Goal: Check status

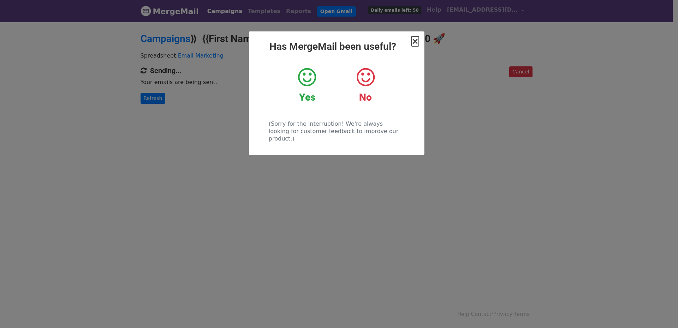
click at [415, 41] on span "×" at bounding box center [414, 41] width 7 height 10
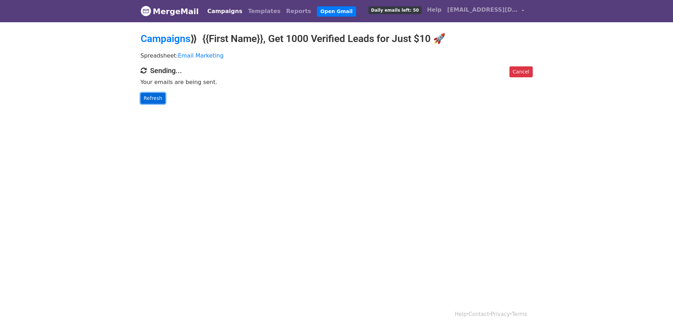
click at [153, 97] on link "Refresh" at bounding box center [153, 98] width 25 height 11
click at [148, 93] on link "Refresh" at bounding box center [153, 98] width 25 height 11
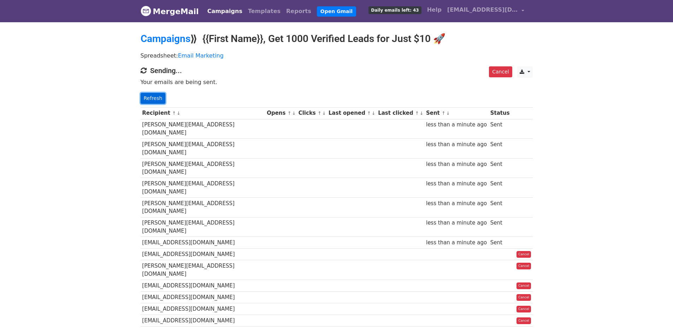
click at [143, 99] on link "Refresh" at bounding box center [153, 98] width 25 height 11
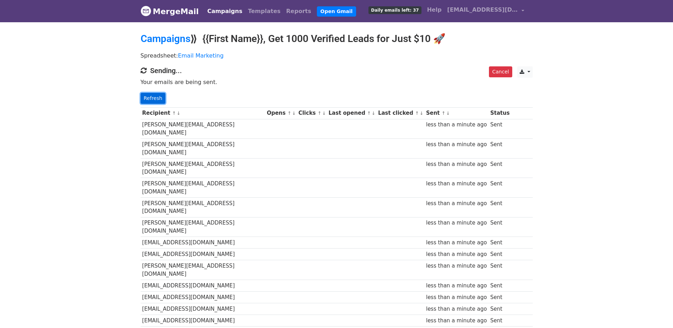
click at [147, 101] on link "Refresh" at bounding box center [153, 98] width 25 height 11
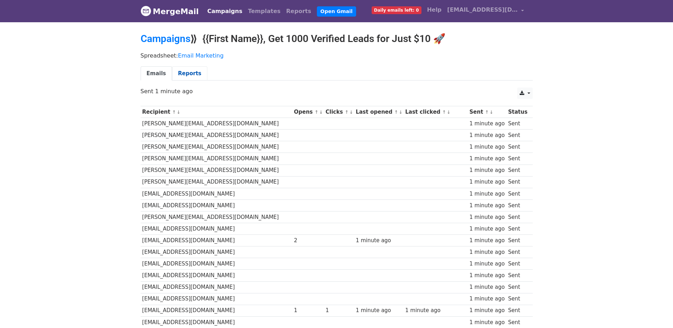
click at [186, 69] on link "Reports" at bounding box center [189, 73] width 35 height 14
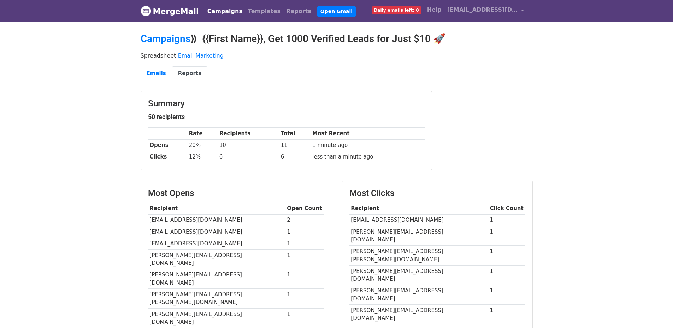
click at [182, 71] on link "Reports" at bounding box center [189, 73] width 35 height 14
